Goal: Find specific page/section: Find specific page/section

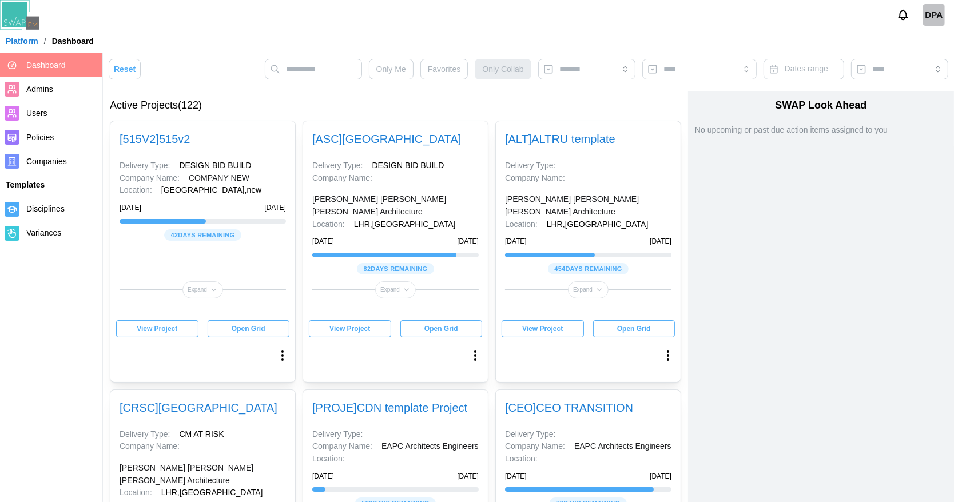
click at [343, 331] on span "View Project" at bounding box center [350, 329] width 41 height 16
click at [340, 327] on span "View Project" at bounding box center [350, 329] width 41 height 16
click at [346, 335] on span "View Project" at bounding box center [350, 329] width 41 height 16
click at [351, 330] on span "View Project" at bounding box center [350, 329] width 41 height 16
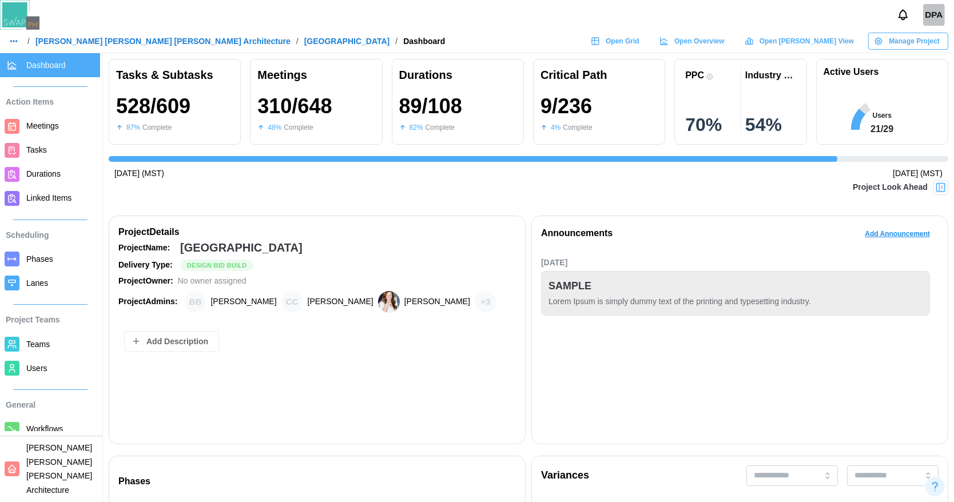
scroll to position [0, 8818]
click at [754, 45] on icon at bounding box center [749, 41] width 9 height 9
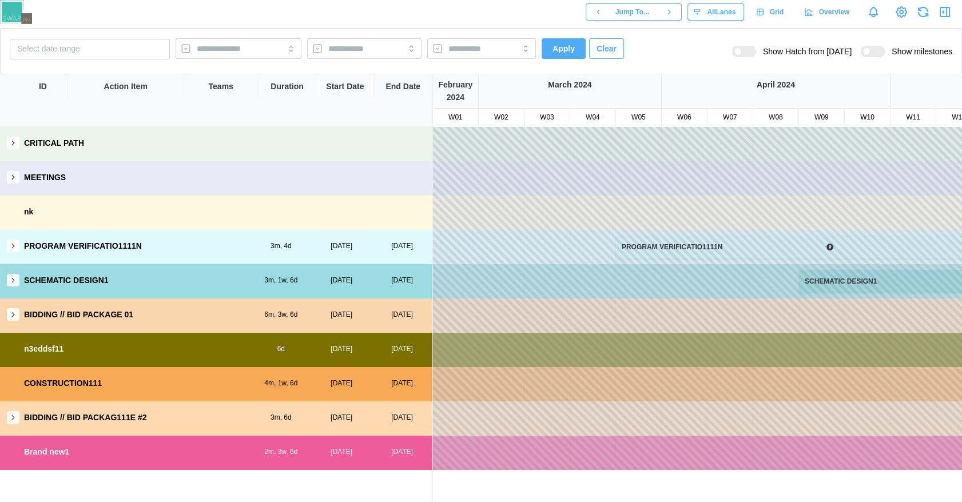
click at [742, 51] on div at bounding box center [738, 51] width 8 height 8
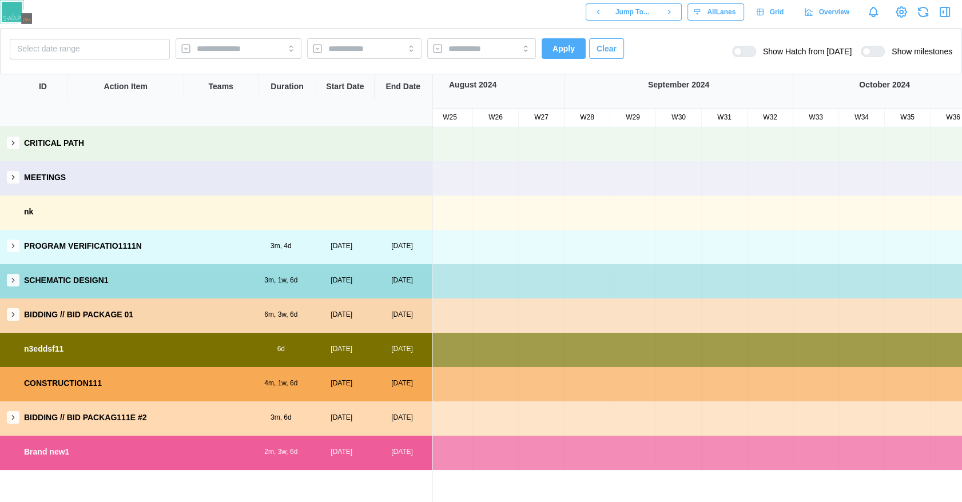
scroll to position [0, 1104]
